Goal: Task Accomplishment & Management: Manage account settings

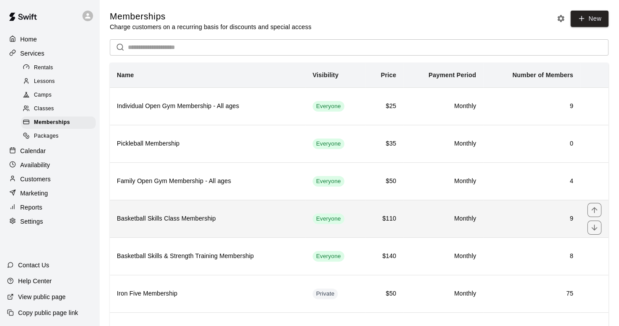
click at [244, 219] on h6 "Basketball Skills Class Membership" at bounding box center [208, 219] width 182 height 10
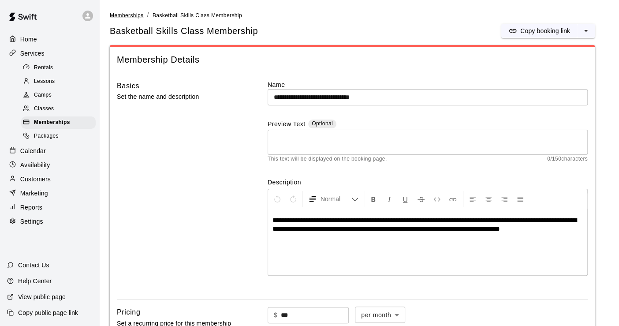
click at [127, 15] on span "Memberships" at bounding box center [127, 15] width 34 height 6
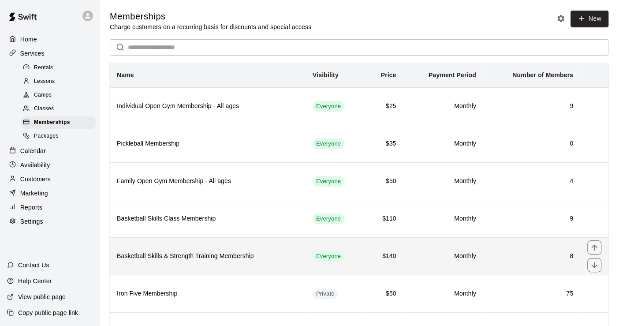
click at [532, 252] on h6 "8" at bounding box center [531, 256] width 83 height 10
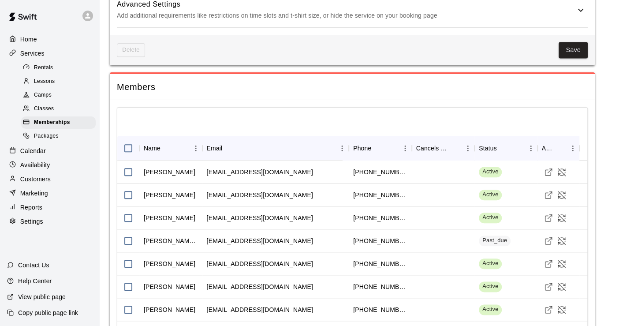
scroll to position [581, 0]
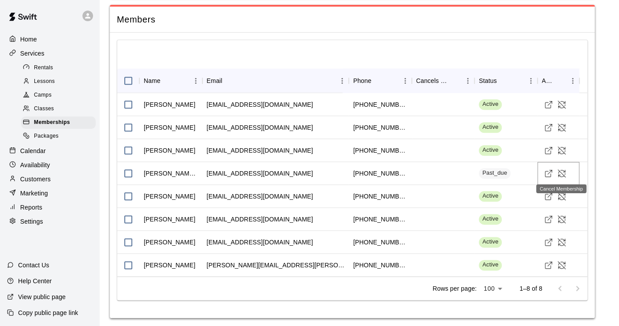
click at [561, 172] on icon "Cancel Membership" at bounding box center [561, 173] width 9 height 9
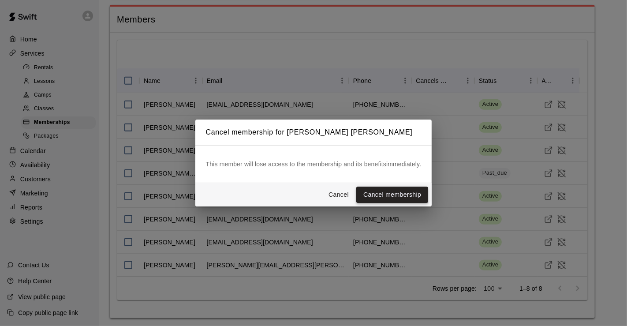
click at [414, 196] on button "Cancel membership" at bounding box center [392, 194] width 72 height 16
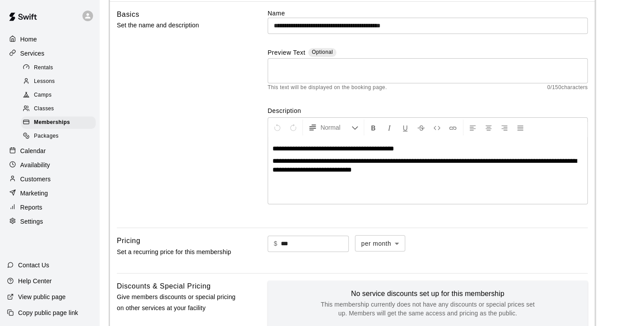
scroll to position [0, 0]
